Goal: Task Accomplishment & Management: Use online tool/utility

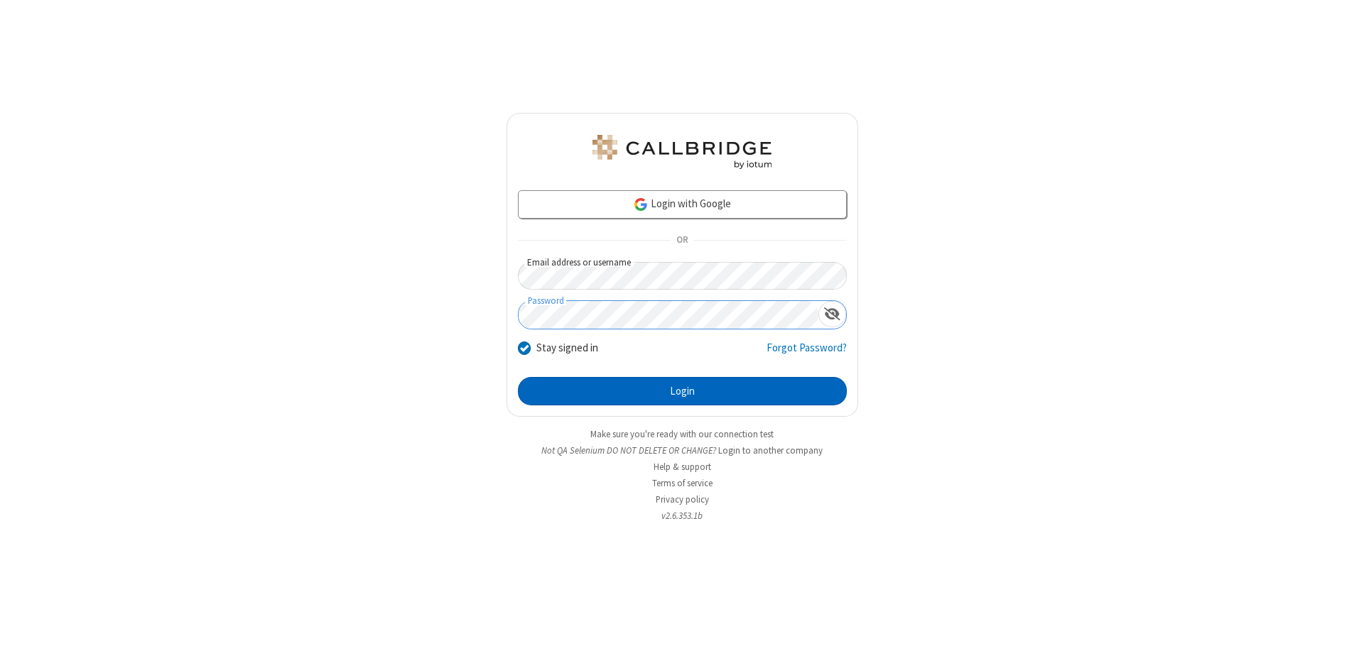
click at [682, 391] on button "Login" at bounding box center [682, 391] width 329 height 28
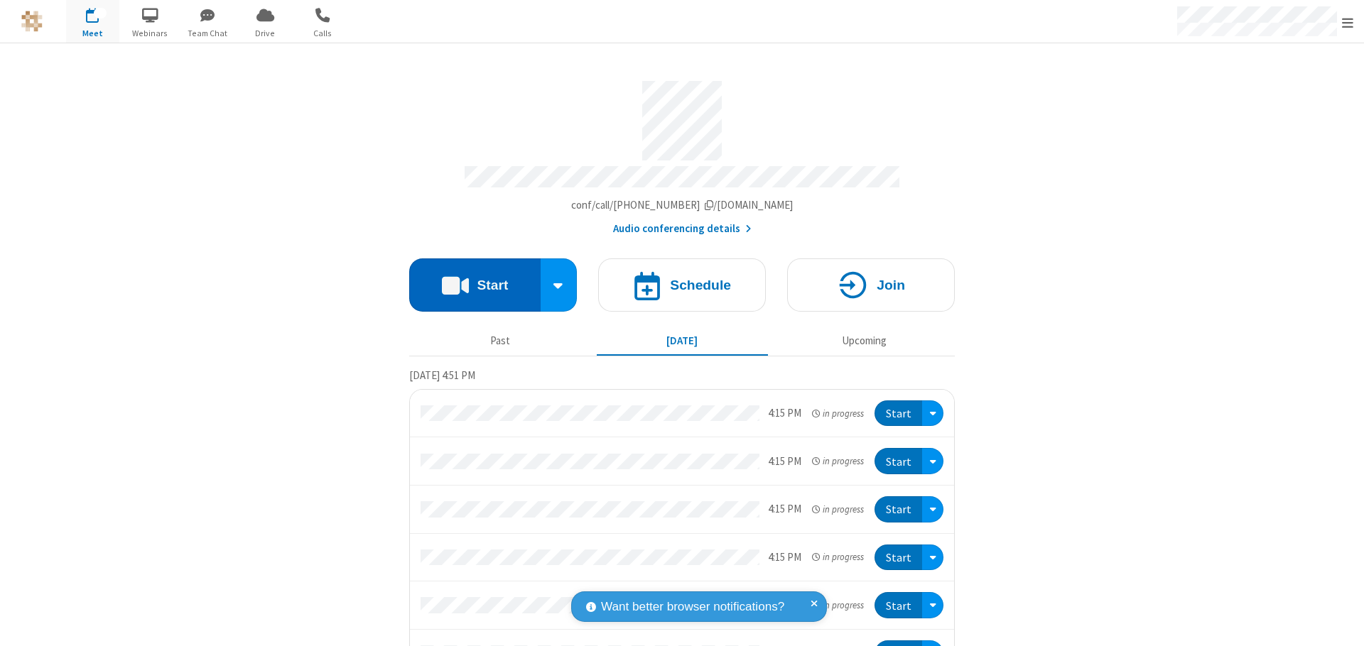
click at [469, 278] on button "Start" at bounding box center [474, 285] width 131 height 53
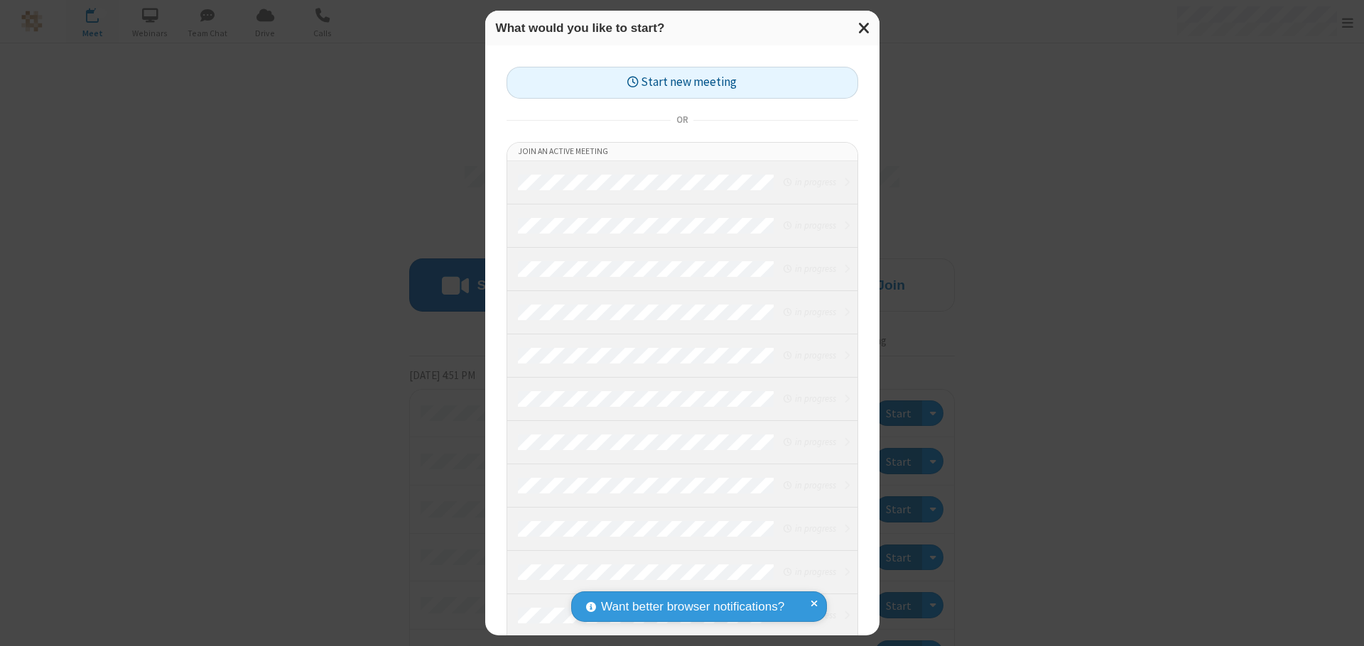
click at [682, 82] on button "Start new meeting" at bounding box center [682, 83] width 352 height 32
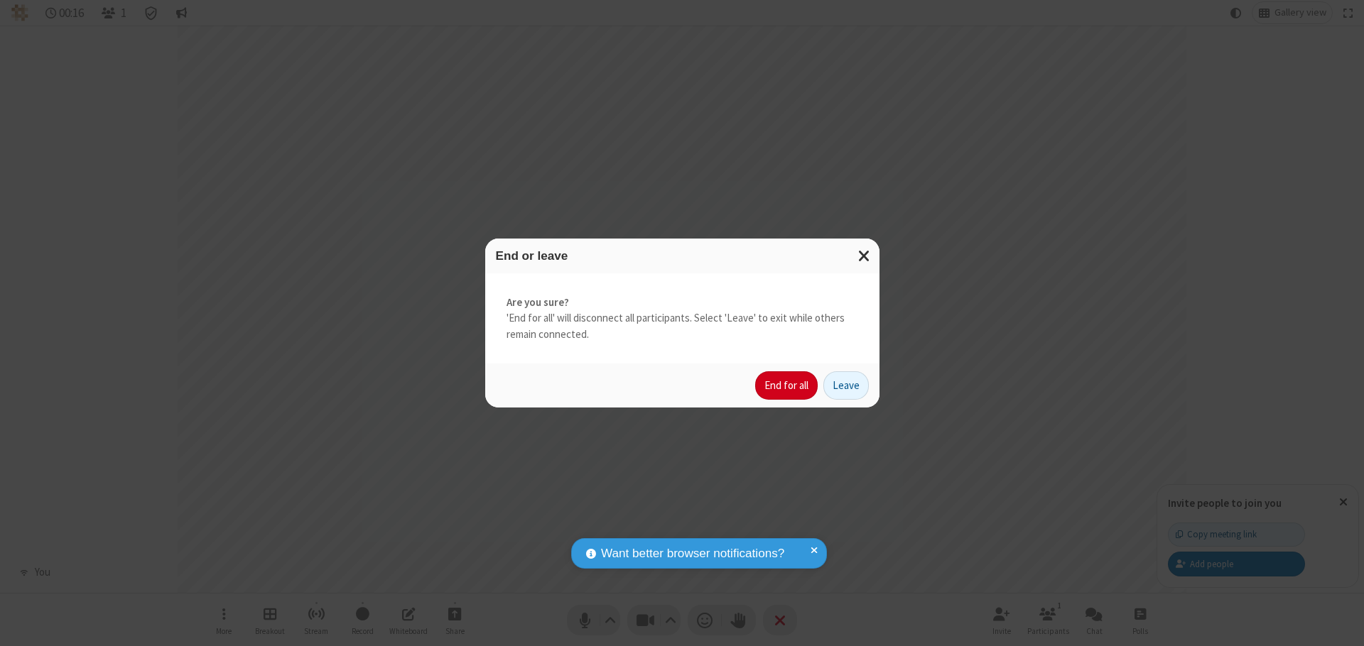
click at [787, 386] on button "End for all" at bounding box center [786, 385] width 62 height 28
